Goal: Find specific page/section: Find specific page/section

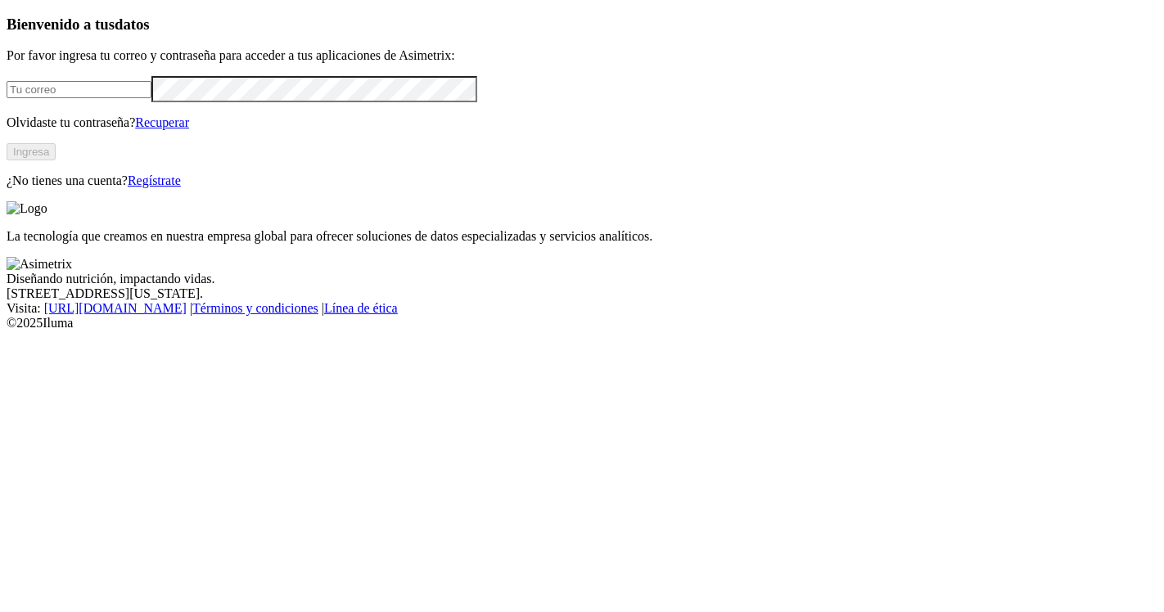
type input "[EMAIL_ADDRESS][PERSON_NAME][DOMAIN_NAME]"
click at [56, 160] on button "Ingresa" at bounding box center [31, 151] width 49 height 17
